Goal: Task Accomplishment & Management: Manage account settings

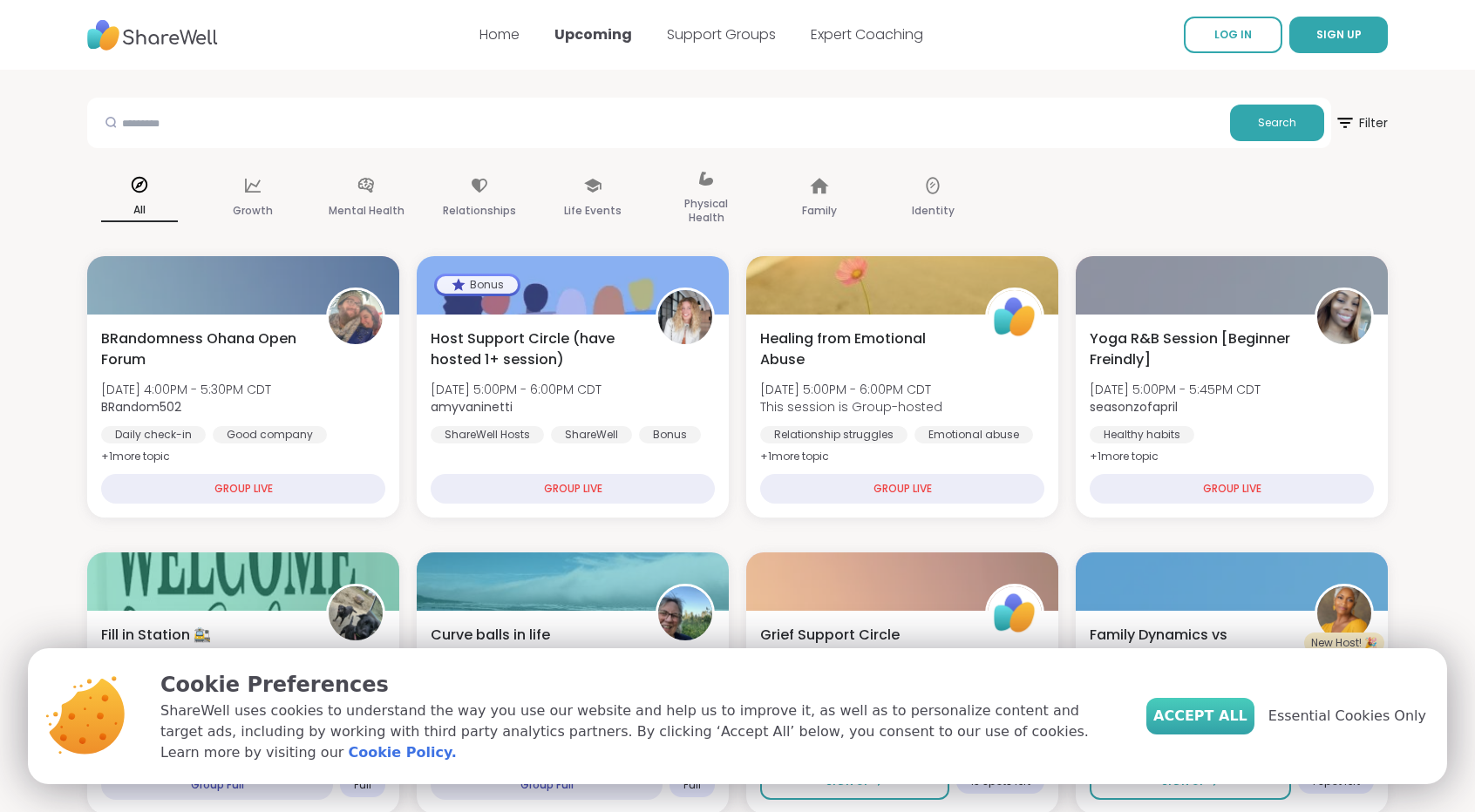
click at [1247, 727] on span "Accept All" at bounding box center [1200, 716] width 94 height 21
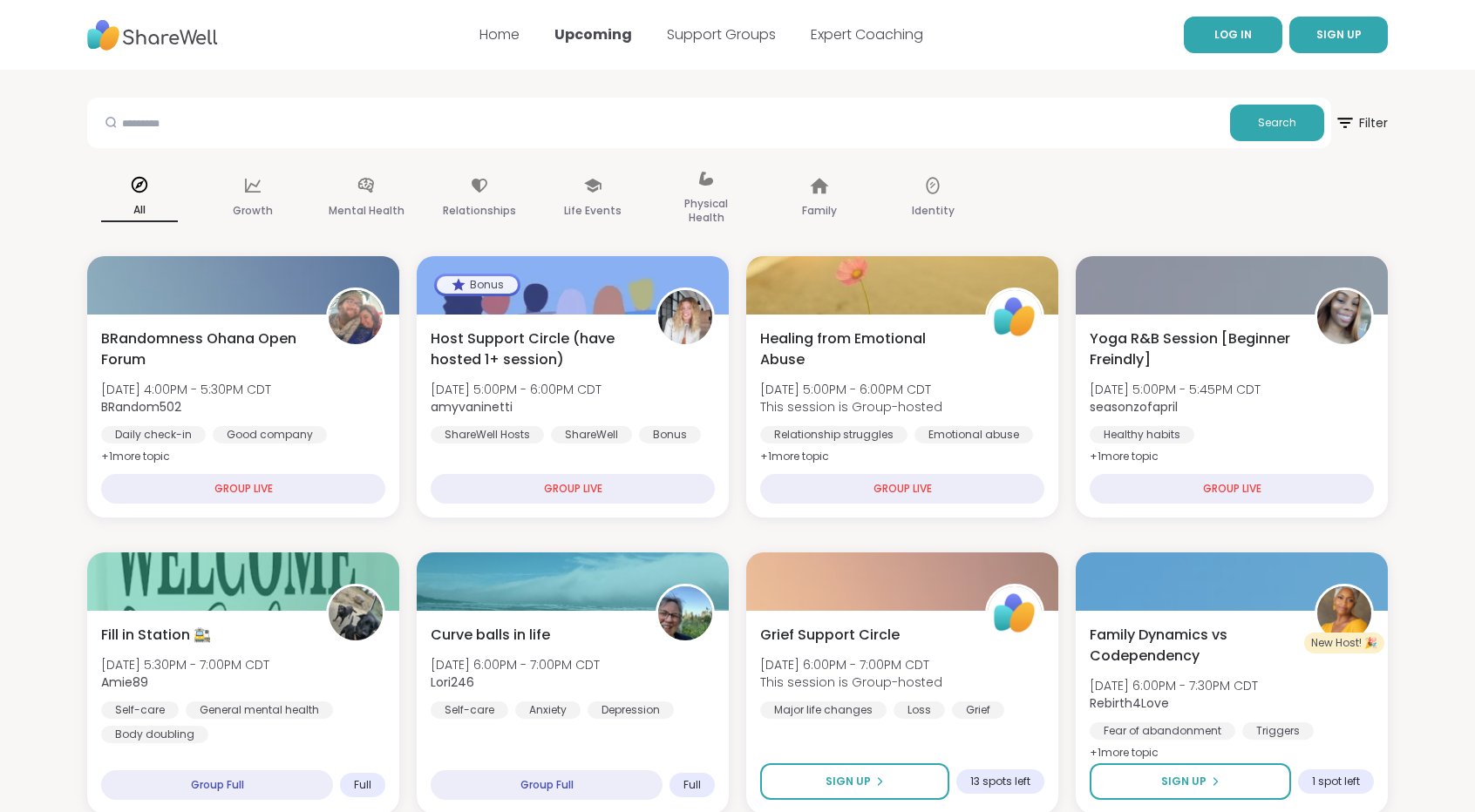
click at [1213, 29] on link "LOG IN" at bounding box center [1233, 35] width 98 height 37
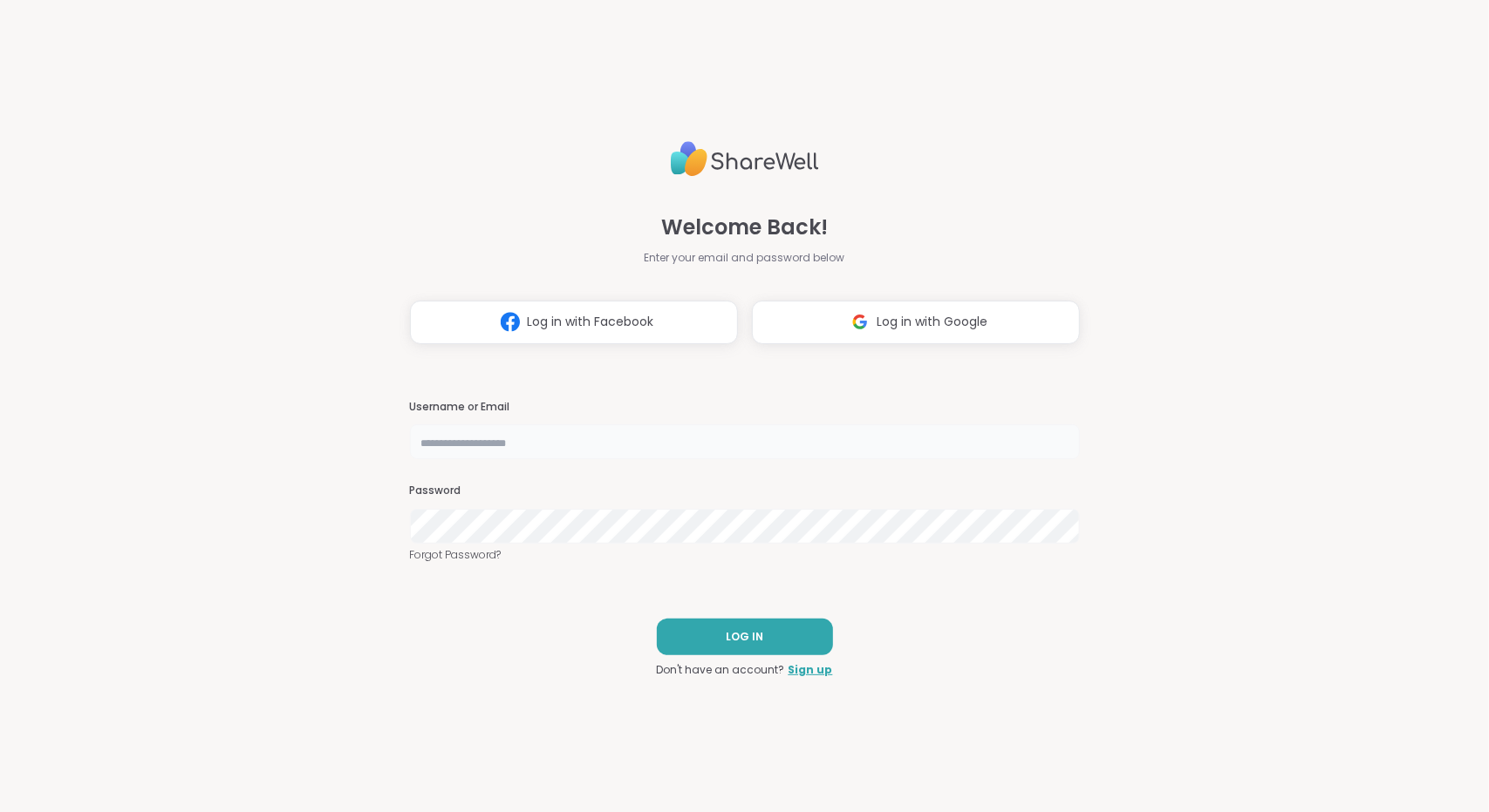
type input "**********"
click at [715, 635] on button "LOG IN" at bounding box center [744, 637] width 176 height 37
